Goal: Find specific page/section: Find specific page/section

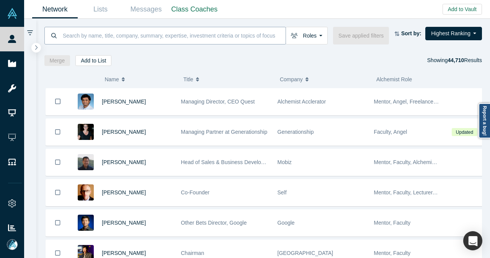
click at [210, 31] on input at bounding box center [174, 35] width 224 height 18
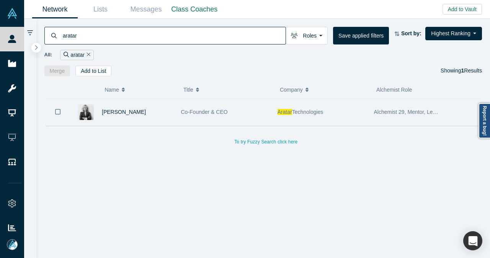
type input "aratar"
click at [166, 102] on div "[PERSON_NAME]" at bounding box center [137, 112] width 71 height 26
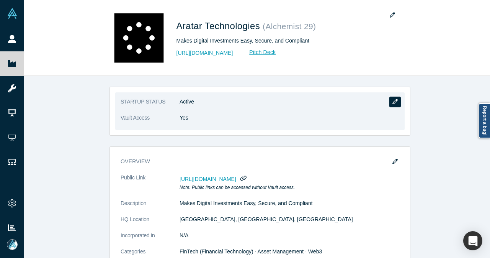
click at [394, 101] on icon "button" at bounding box center [395, 101] width 5 height 5
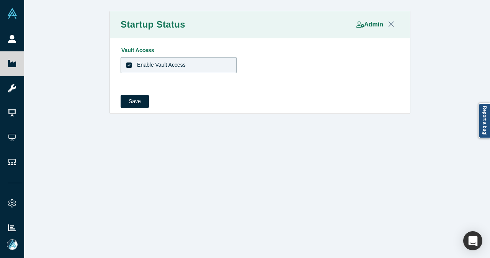
click at [126, 64] on icon at bounding box center [128, 64] width 5 height 5
click at [0, 0] on input "Enable Vault Access" at bounding box center [0, 0] width 0 height 0
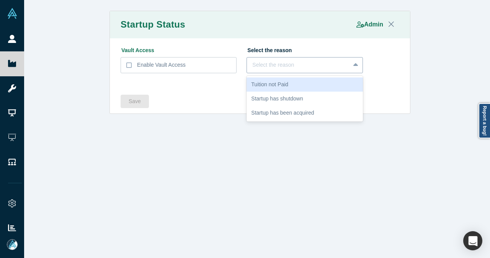
click at [252, 63] on div "Select the reason" at bounding box center [298, 65] width 92 height 8
click at [279, 63] on div "Select the reason" at bounding box center [298, 65] width 92 height 8
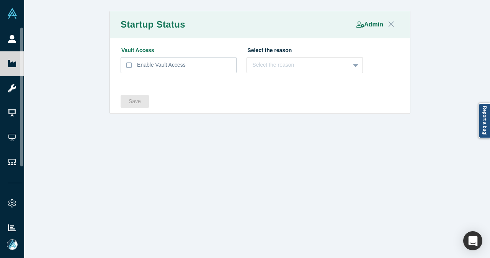
click at [394, 25] on button "Close" at bounding box center [391, 24] width 16 height 16
